Goal: Task Accomplishment & Management: Complete application form

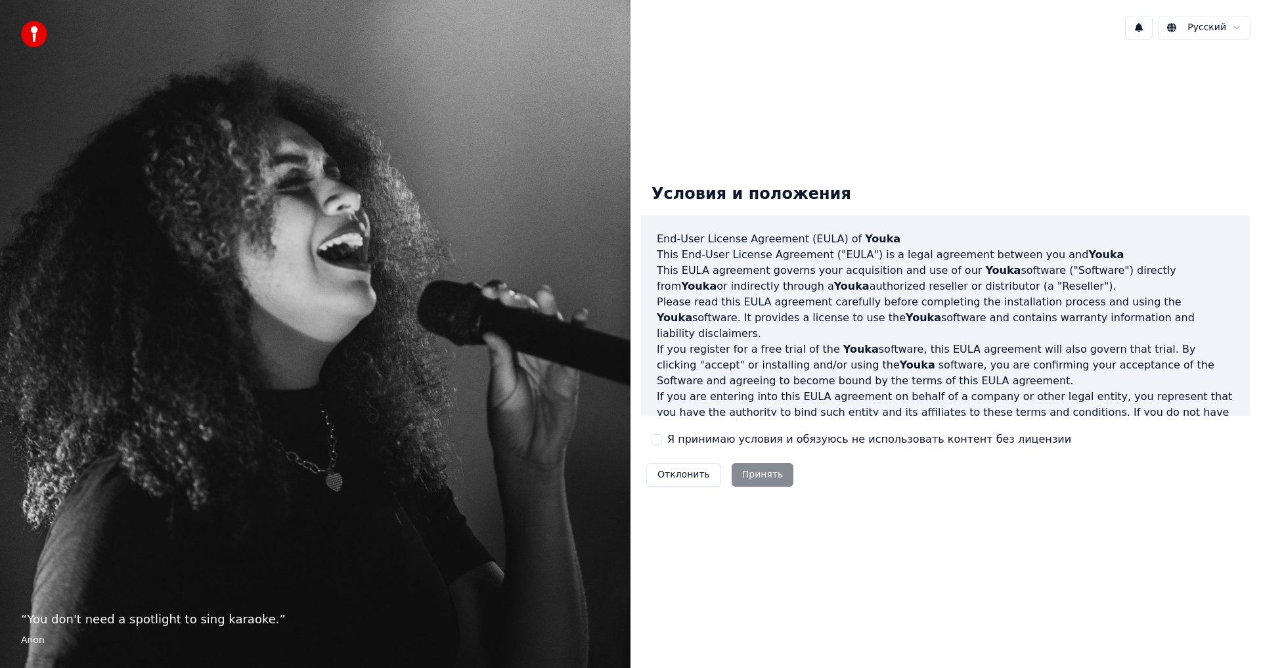
click at [707, 437] on label "Я принимаю условия и обязуюсь не использовать контент без лицензии" at bounding box center [869, 440] width 404 height 16
click at [662, 437] on button "Я принимаю условия и обязуюсь не использовать контент без лицензии" at bounding box center [657, 439] width 11 height 11
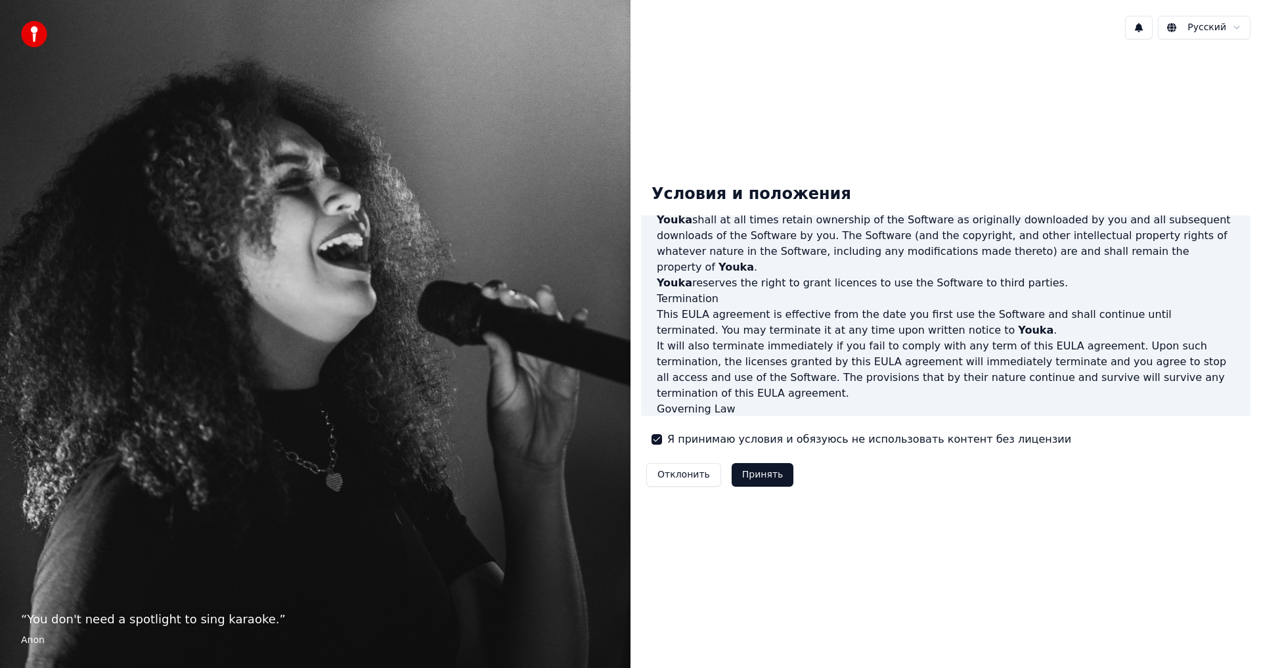
scroll to position [525, 0]
click at [746, 473] on button "Принять" at bounding box center [763, 475] width 62 height 24
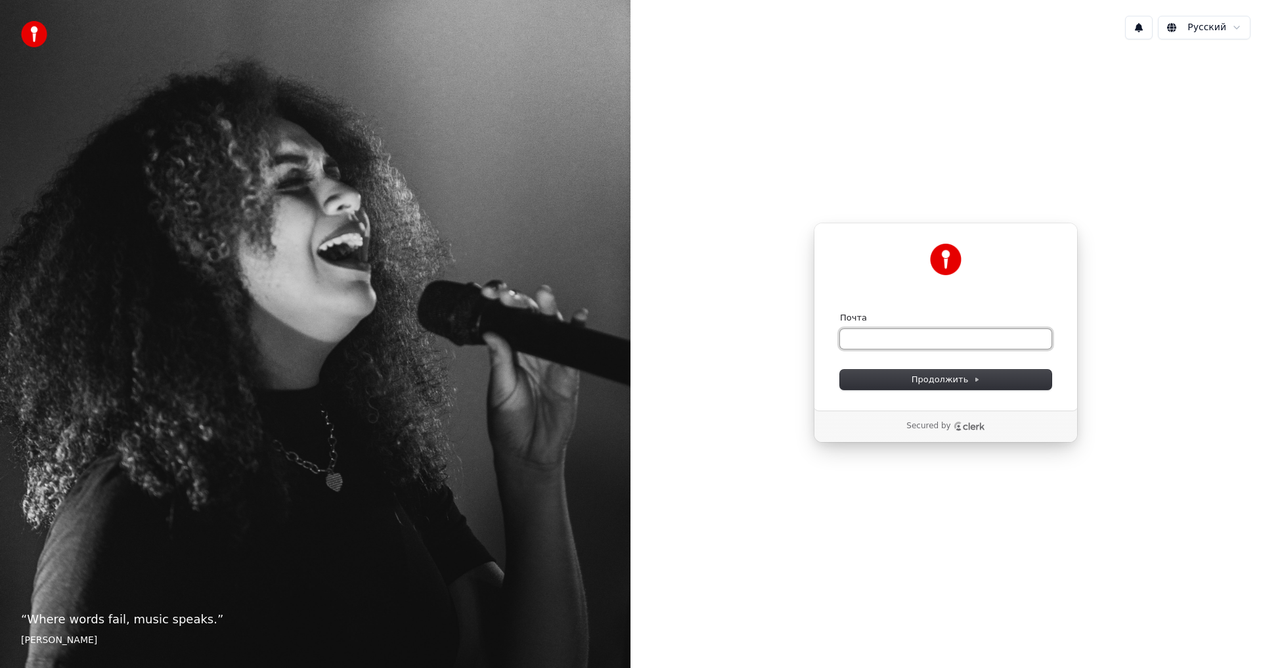
click at [926, 338] on input "Почта" at bounding box center [946, 339] width 212 height 20
click at [840, 312] on button "submit" at bounding box center [840, 312] width 0 height 0
type input "**********"
